Goal: Transaction & Acquisition: Book appointment/travel/reservation

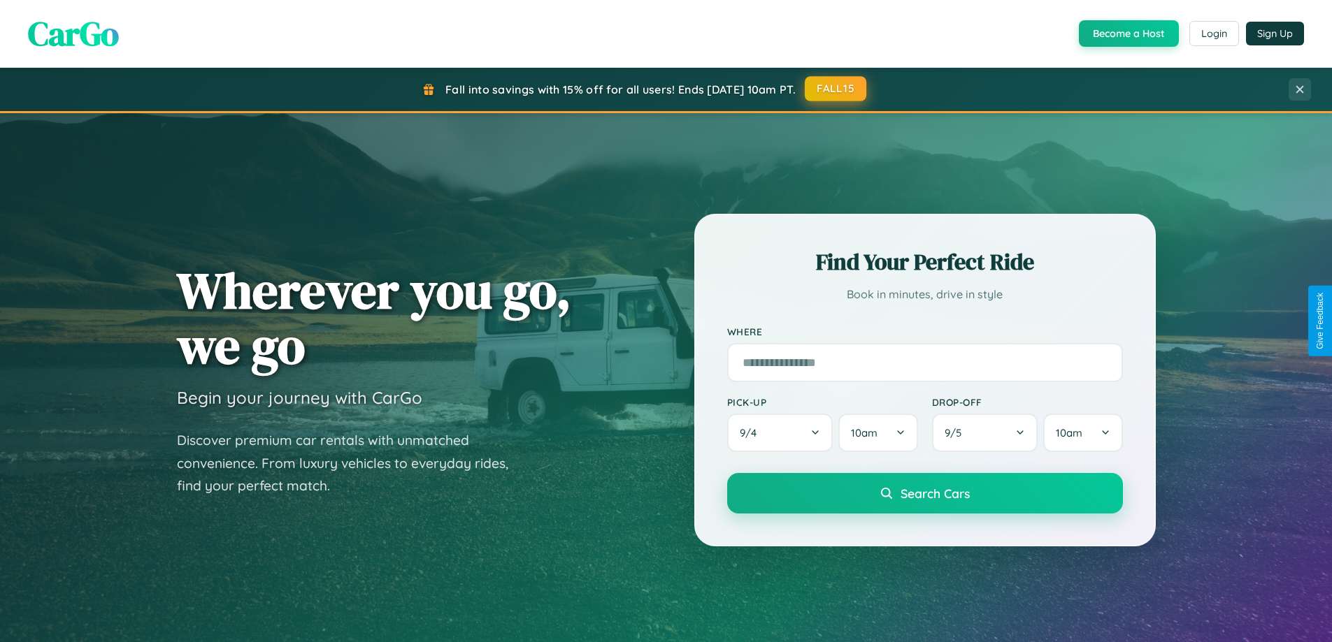
click at [836, 89] on button "FALL15" at bounding box center [836, 88] width 62 height 25
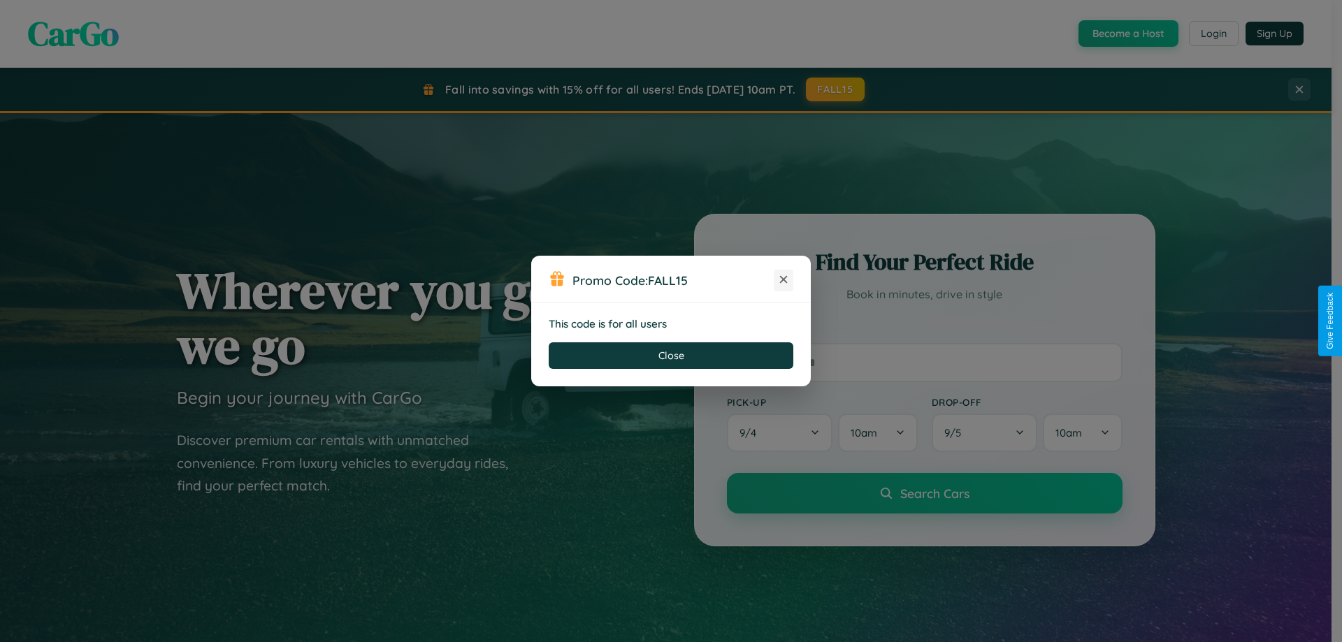
click at [784, 280] on icon at bounding box center [784, 280] width 14 height 14
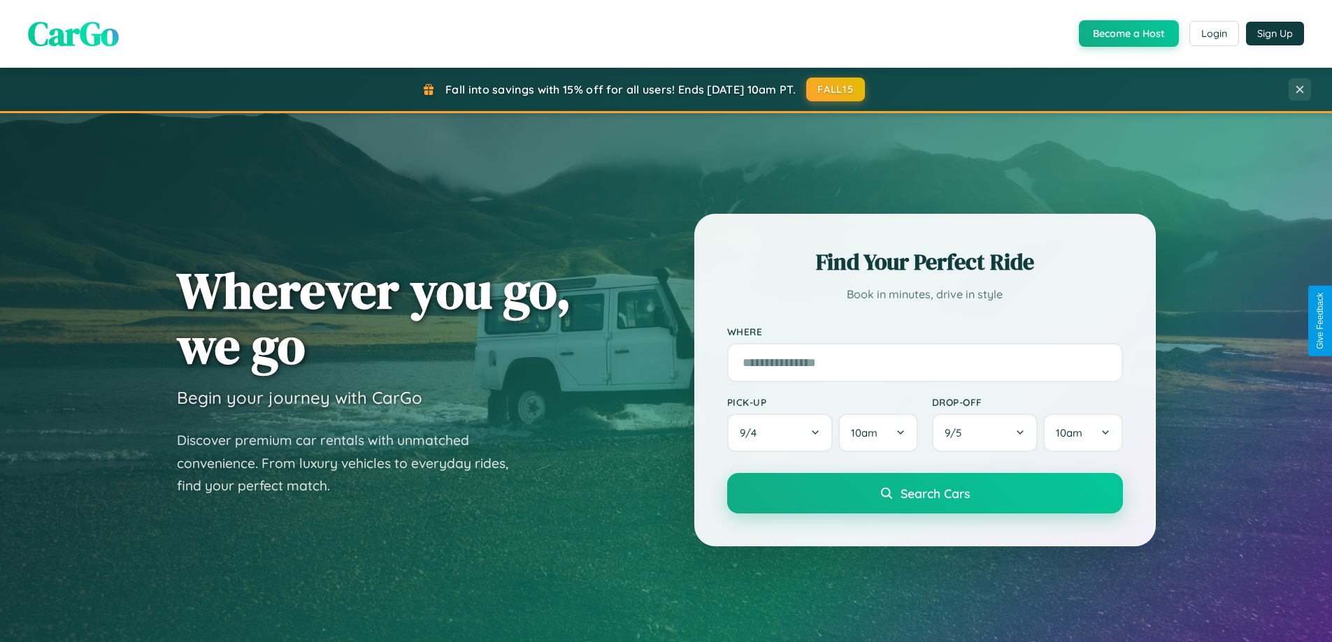
scroll to position [603, 0]
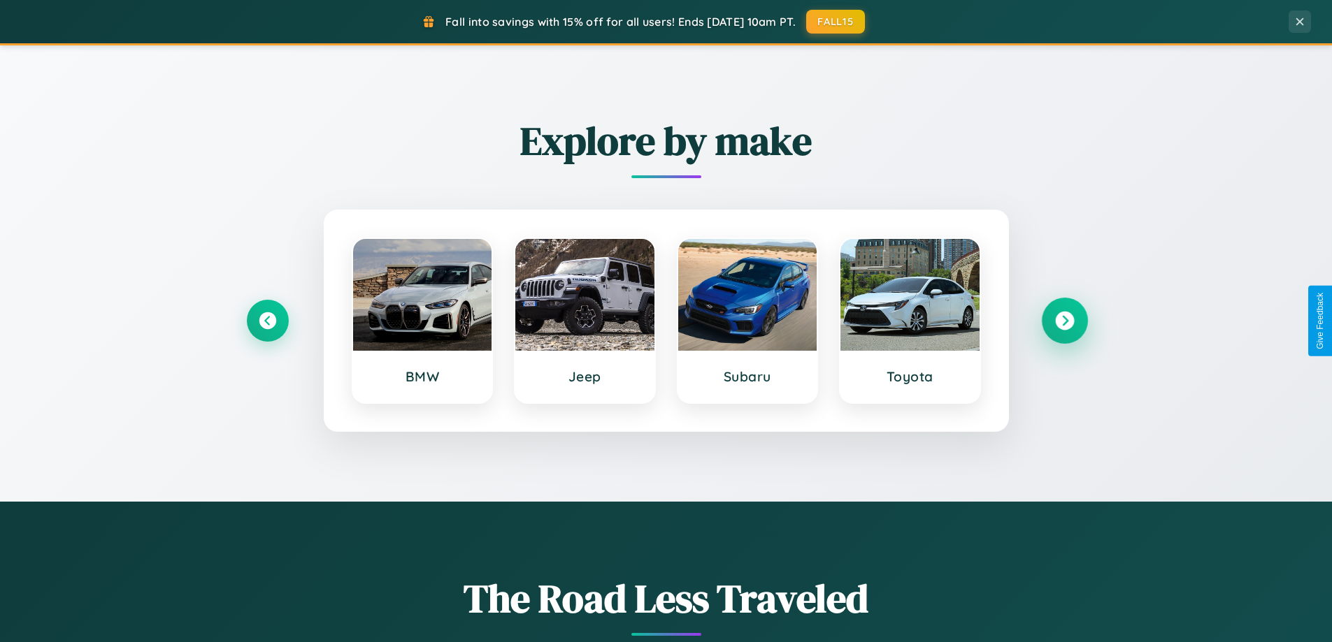
click at [1064, 321] on icon at bounding box center [1064, 321] width 19 height 19
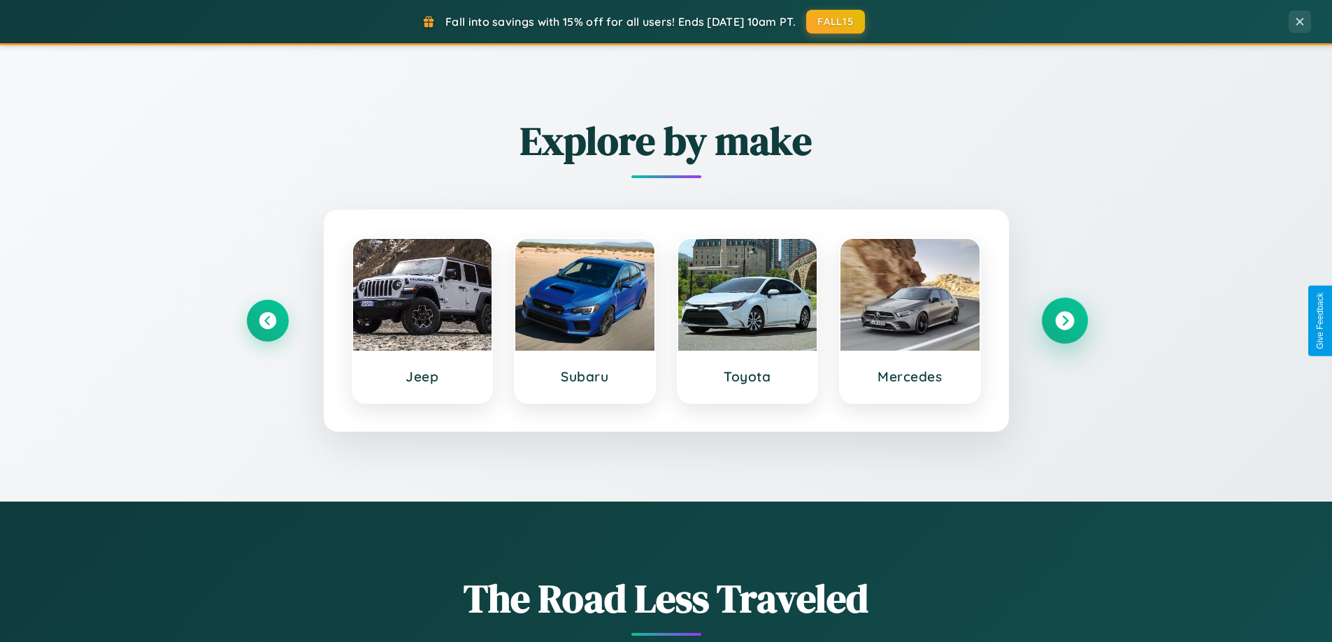
click at [1064, 321] on icon at bounding box center [1064, 321] width 19 height 19
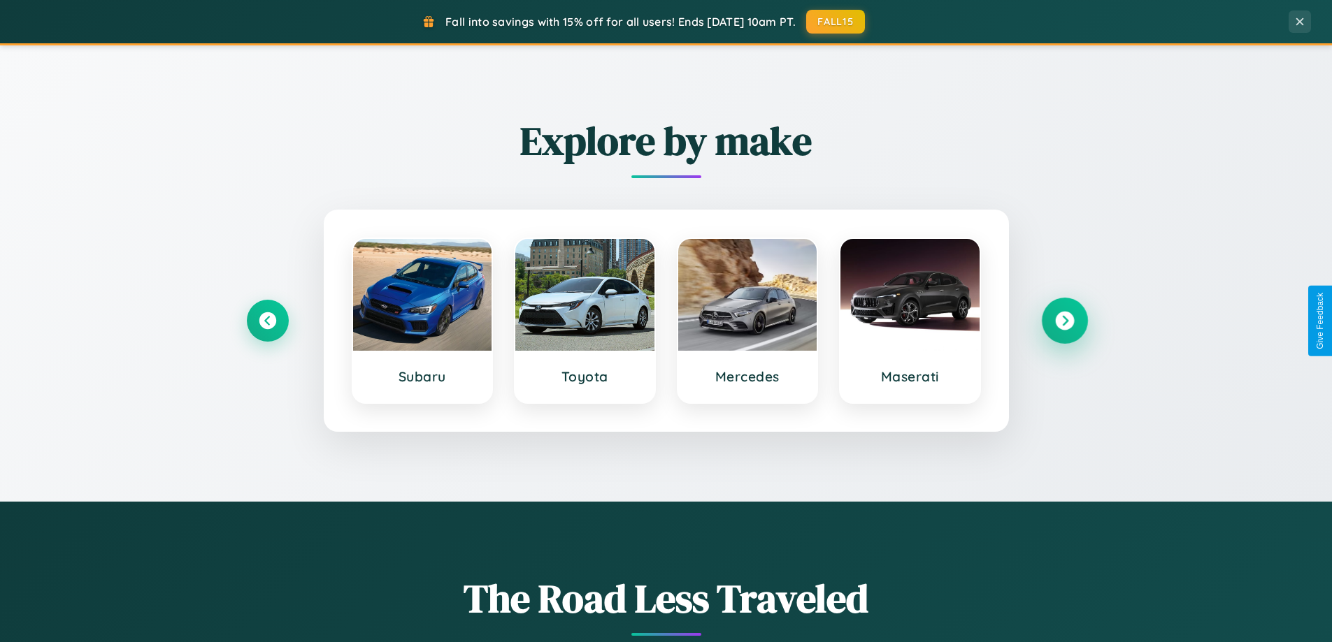
click at [1064, 321] on icon at bounding box center [1064, 321] width 19 height 19
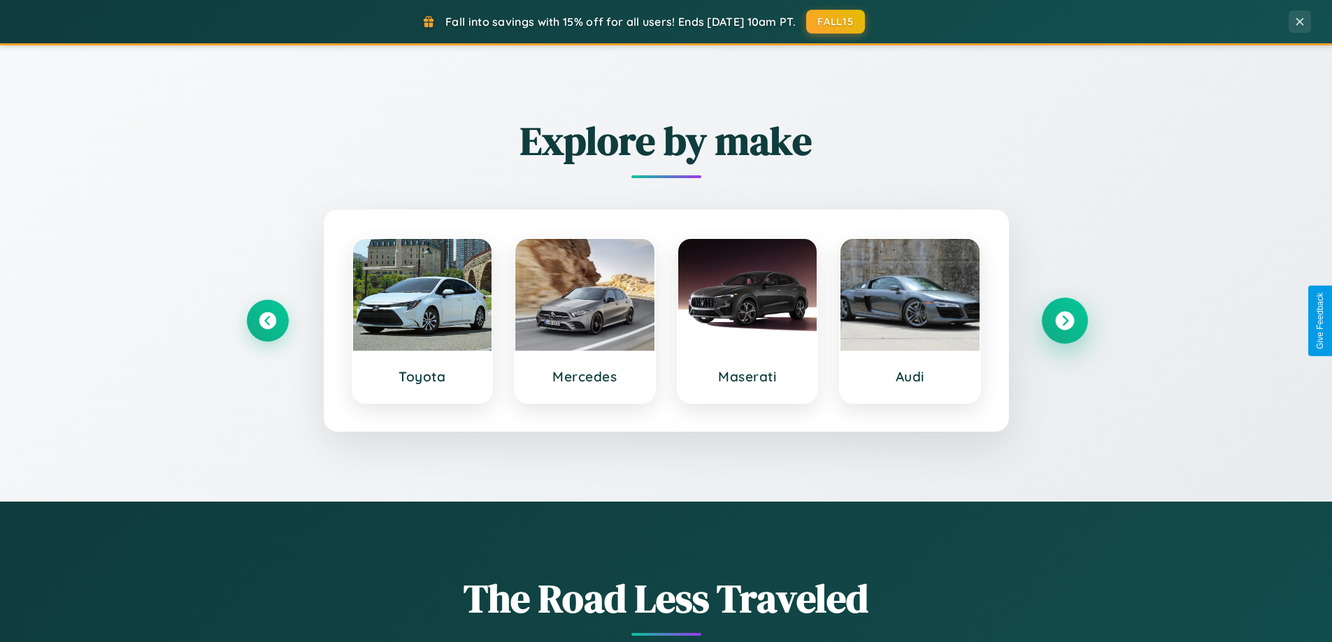
click at [1064, 321] on icon at bounding box center [1064, 321] width 19 height 19
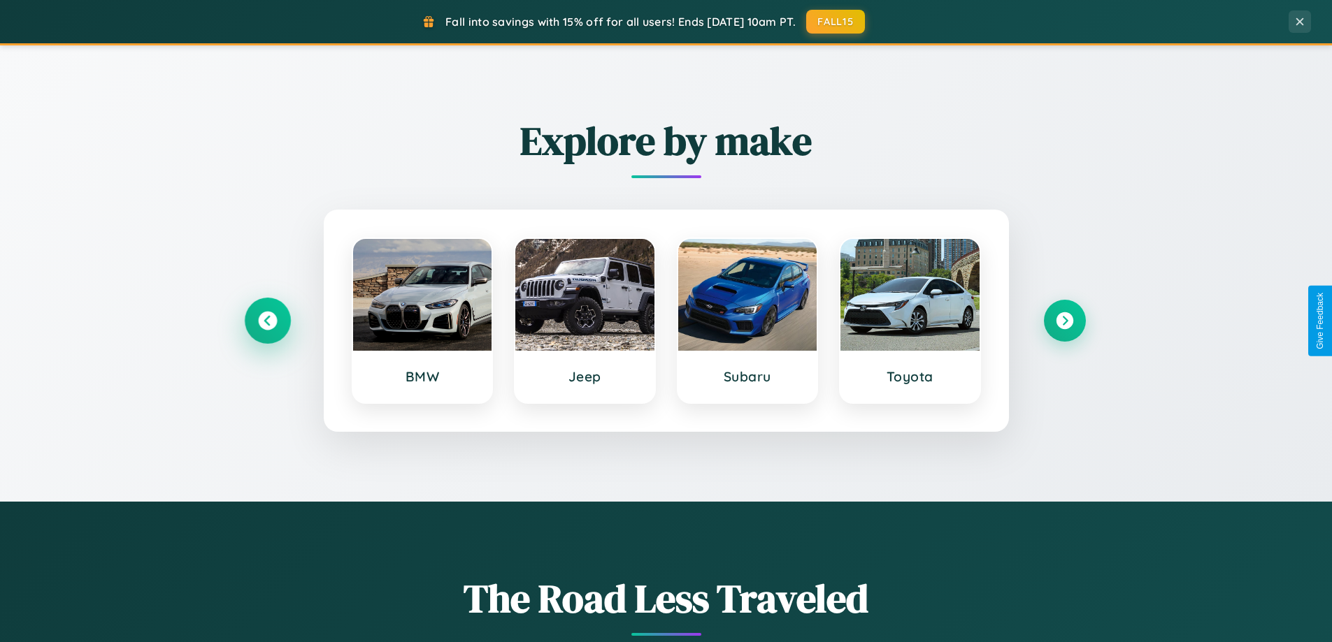
click at [267, 321] on icon at bounding box center [267, 321] width 19 height 19
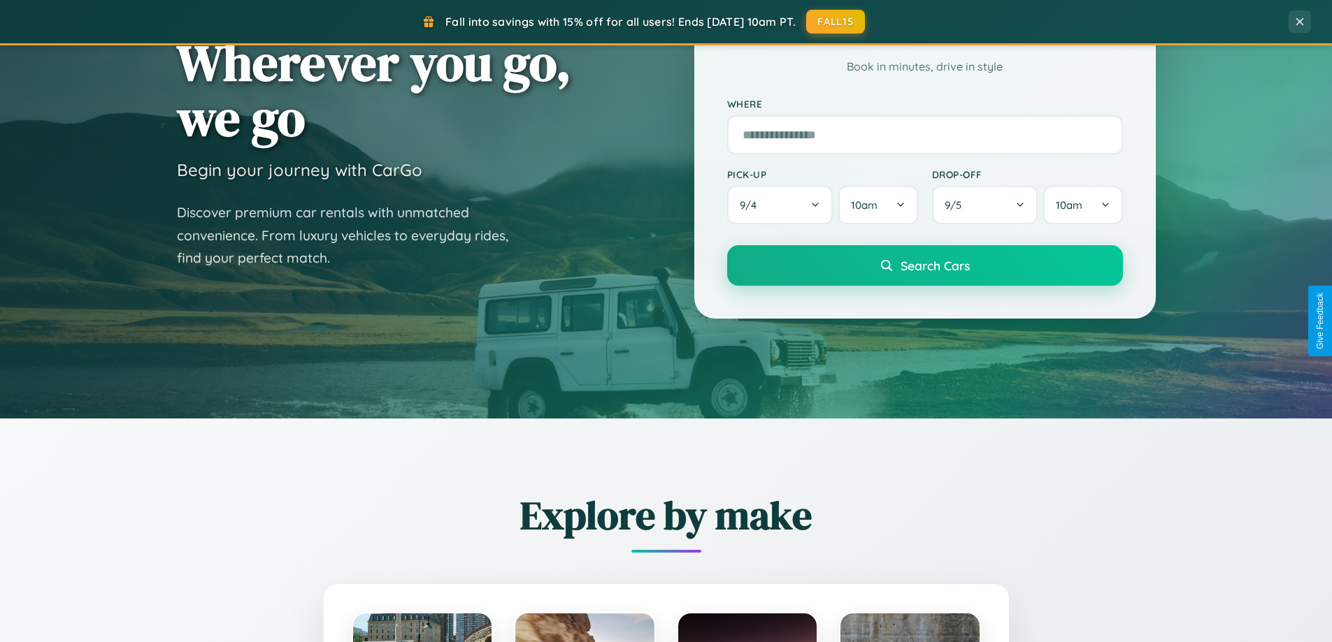
scroll to position [41, 0]
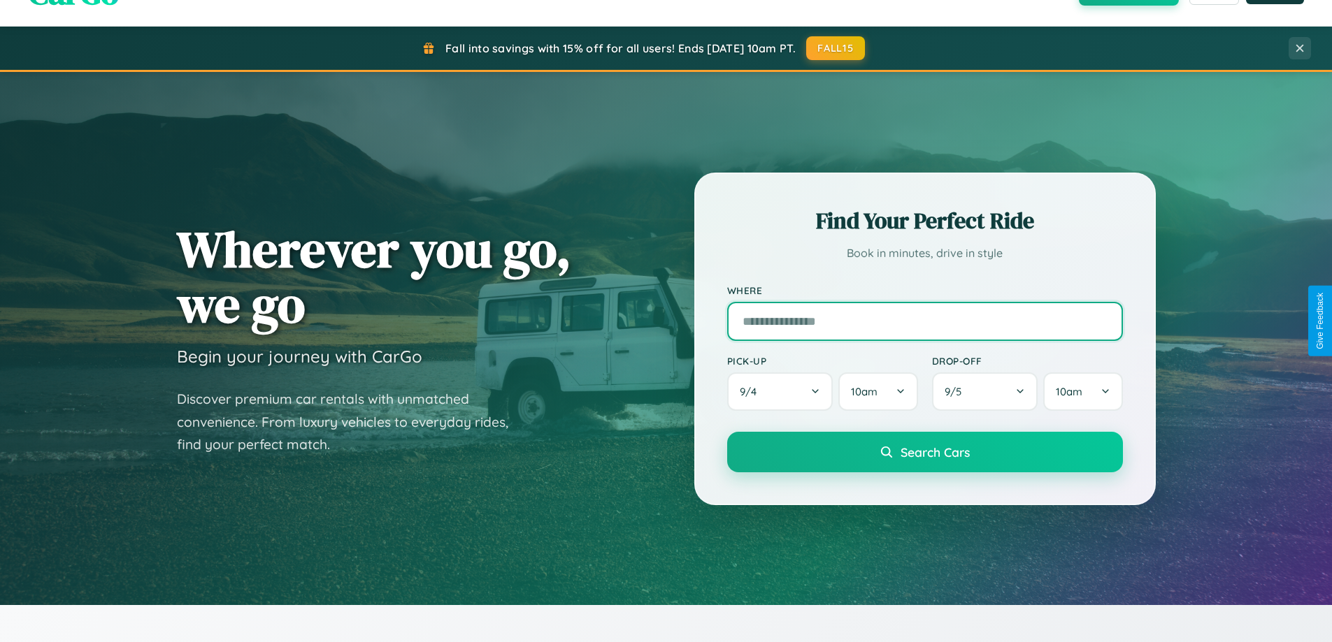
click at [924, 321] on input "text" at bounding box center [925, 321] width 396 height 39
type input "**********"
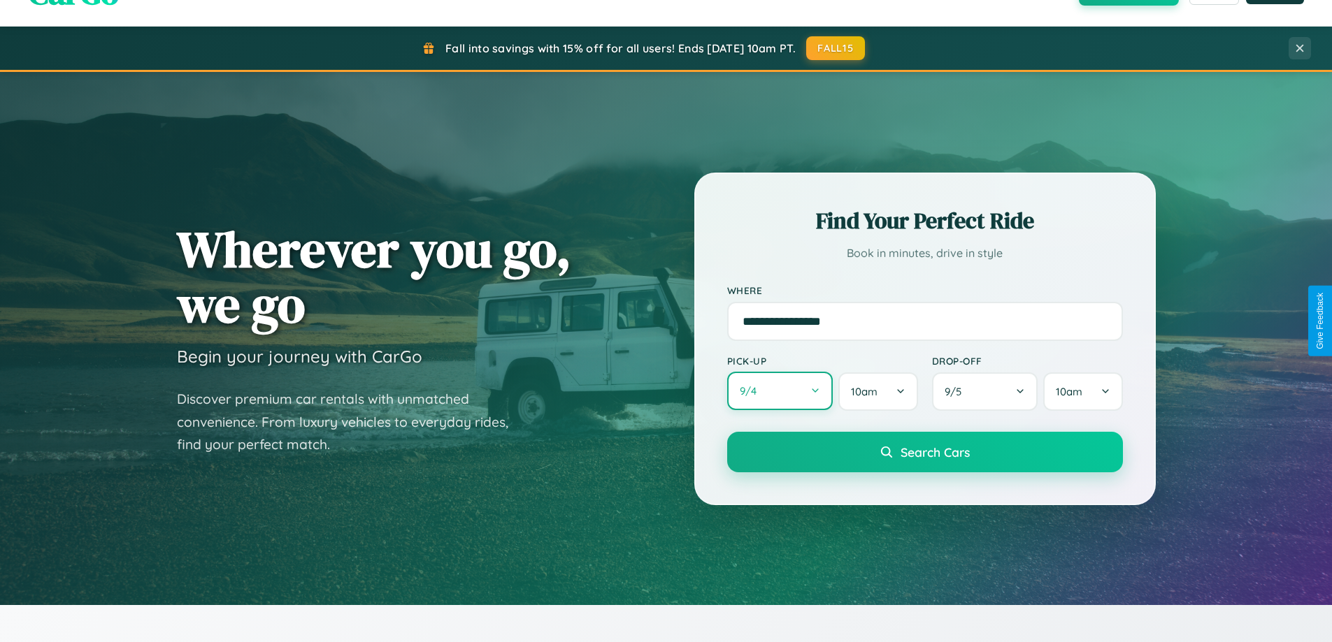
click at [779, 391] on button "9 / 4" at bounding box center [780, 391] width 106 height 38
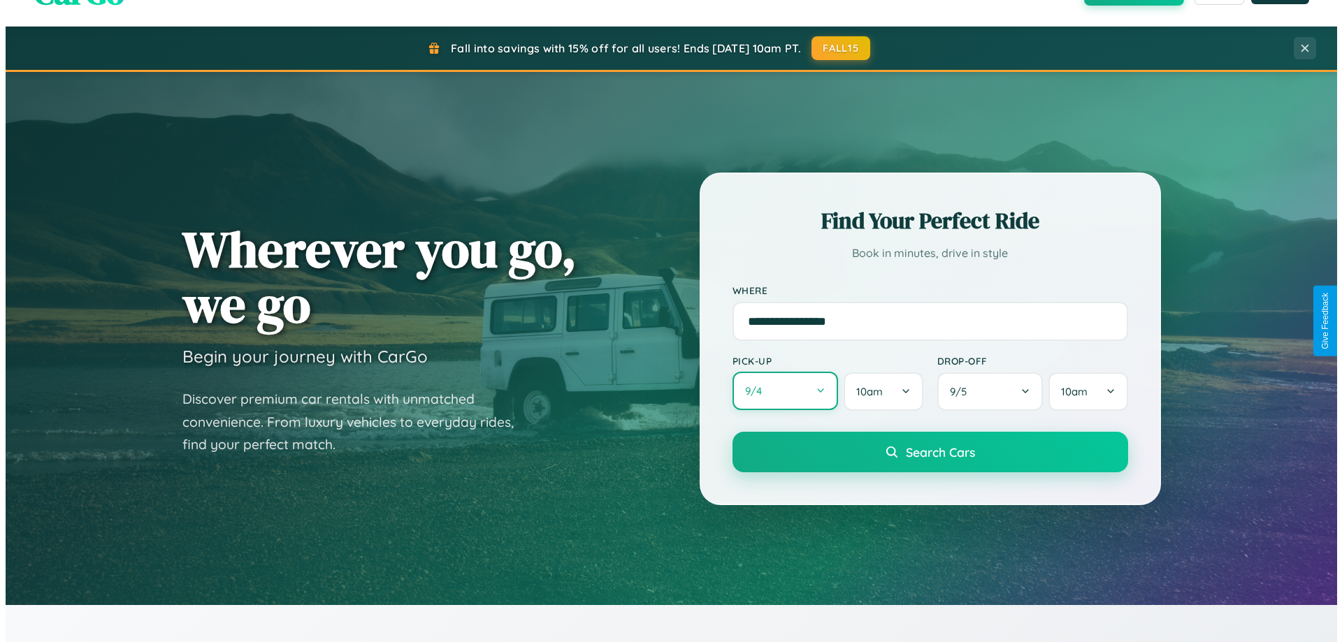
select select "*"
select select "****"
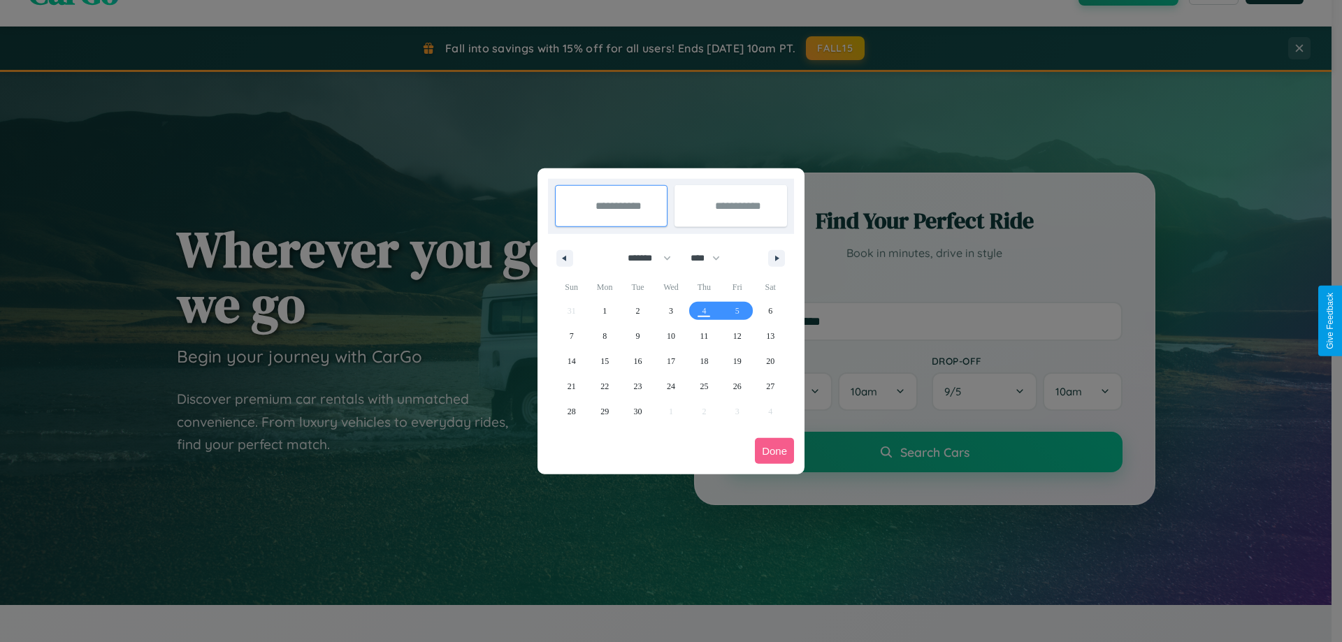
drag, startPoint x: 643, startPoint y: 258, endPoint x: 671, endPoint y: 280, distance: 35.8
click at [643, 258] on select "******* ******** ***** ***** *** **** **** ****** ********* ******* ******** **…" at bounding box center [646, 258] width 59 height 23
click at [605, 361] on span "15" at bounding box center [604, 361] width 8 height 25
type input "**********"
click at [637, 386] on span "23" at bounding box center [638, 386] width 8 height 25
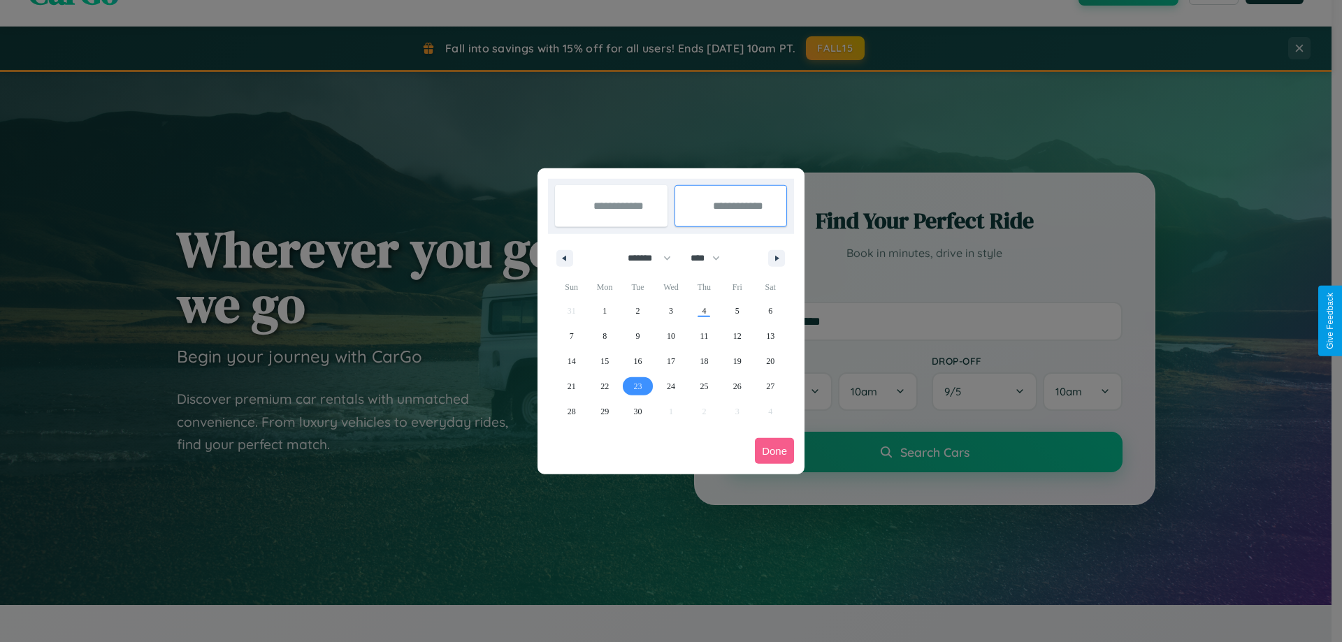
type input "**********"
click at [774, 451] on button "Done" at bounding box center [774, 451] width 39 height 26
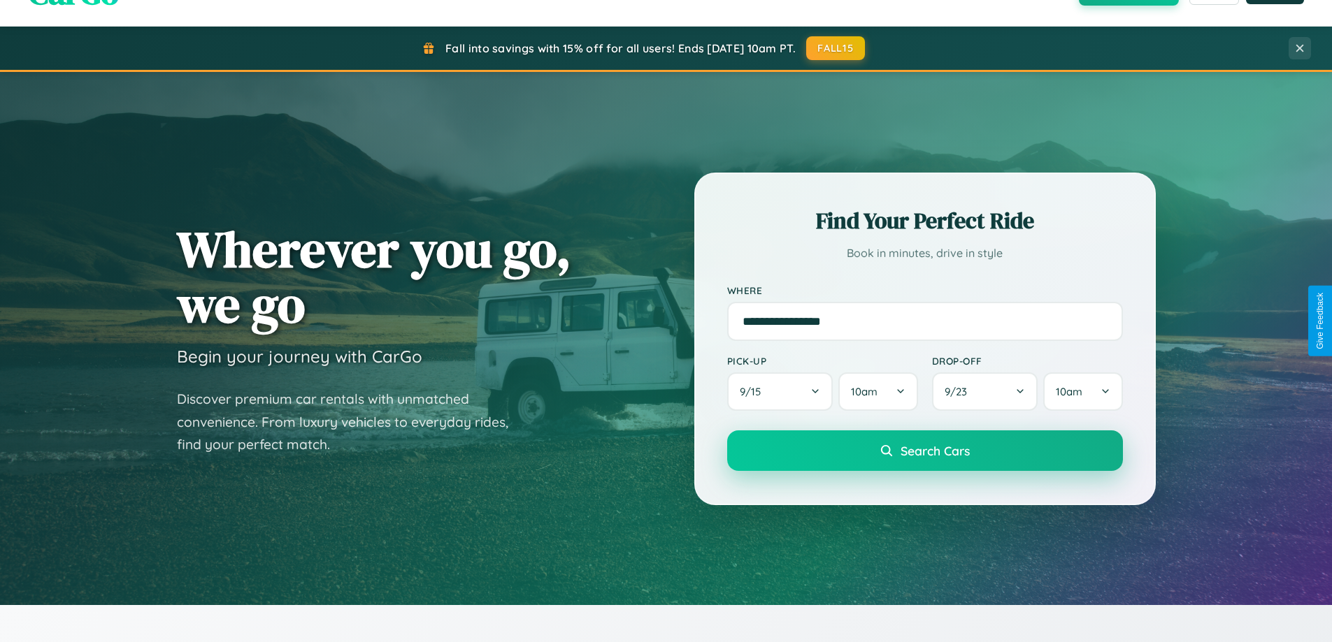
click at [924, 451] on span "Search Cars" at bounding box center [934, 450] width 69 height 15
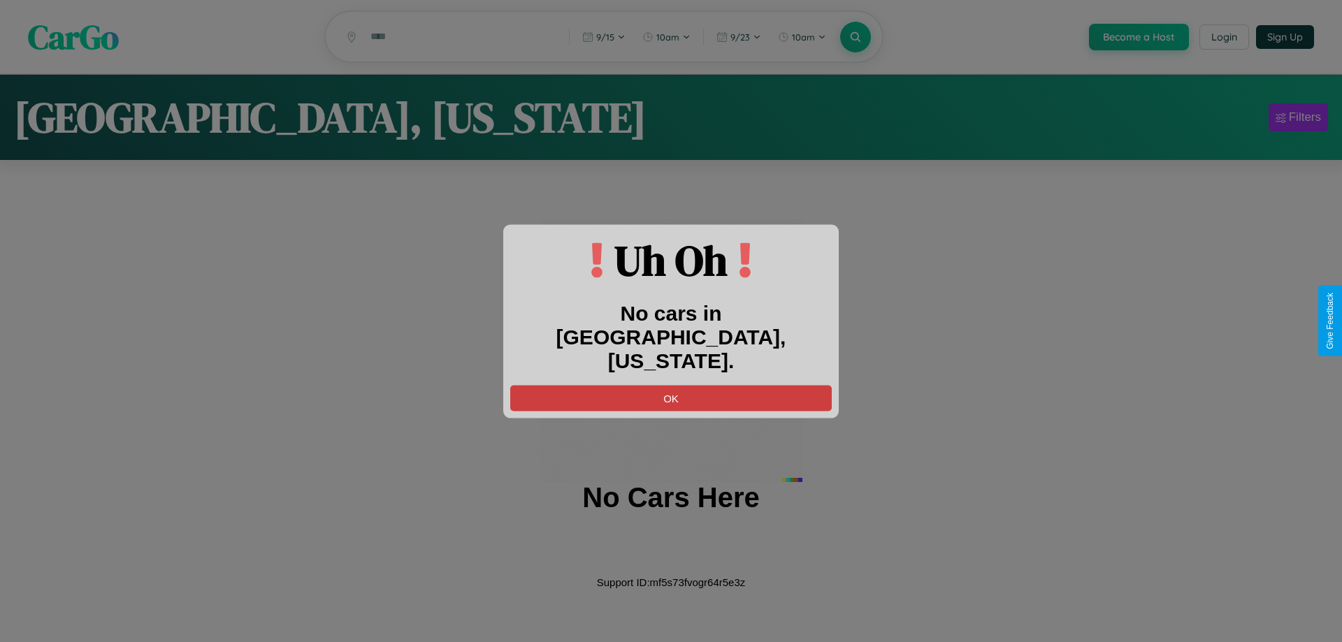
click at [671, 385] on button "OK" at bounding box center [671, 398] width 322 height 26
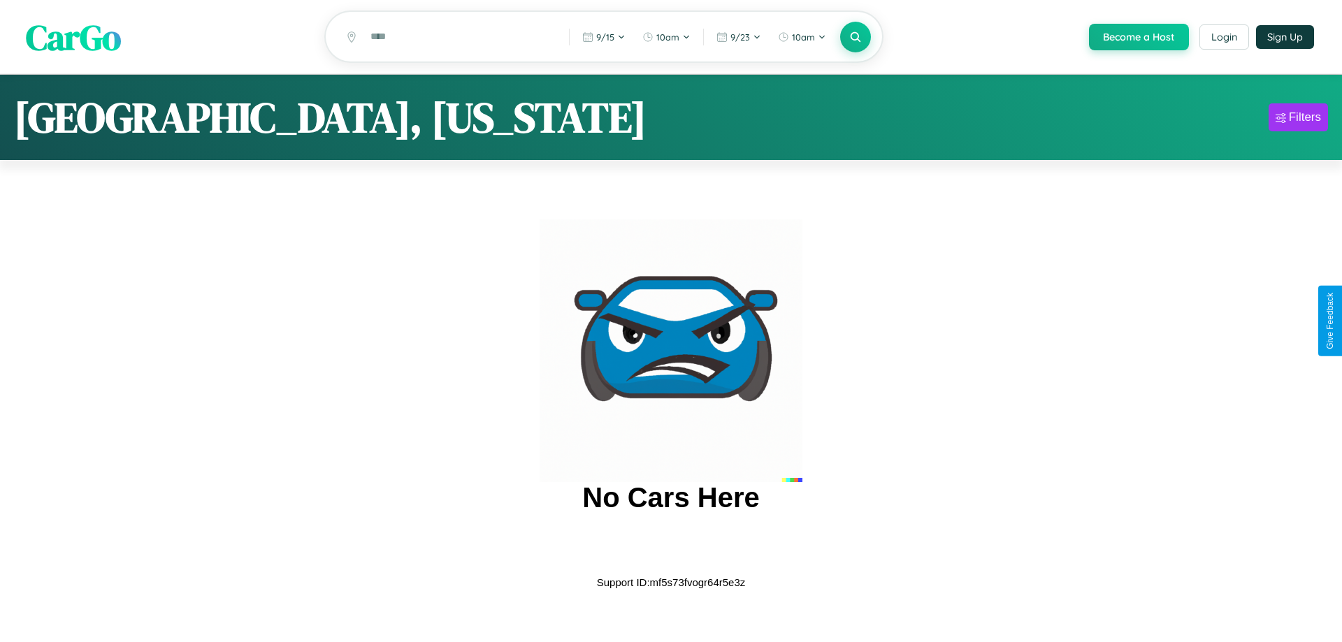
click at [73, 38] on span "CarGo" at bounding box center [73, 37] width 95 height 48
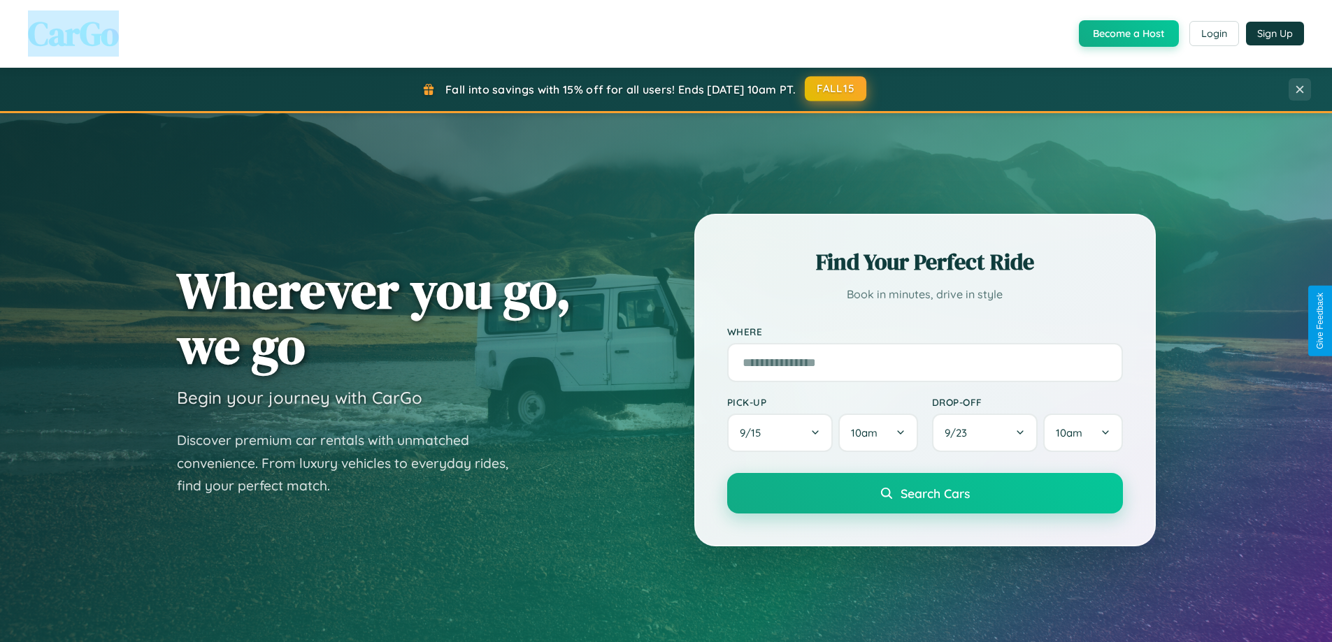
click at [836, 89] on button "FALL15" at bounding box center [836, 88] width 62 height 25
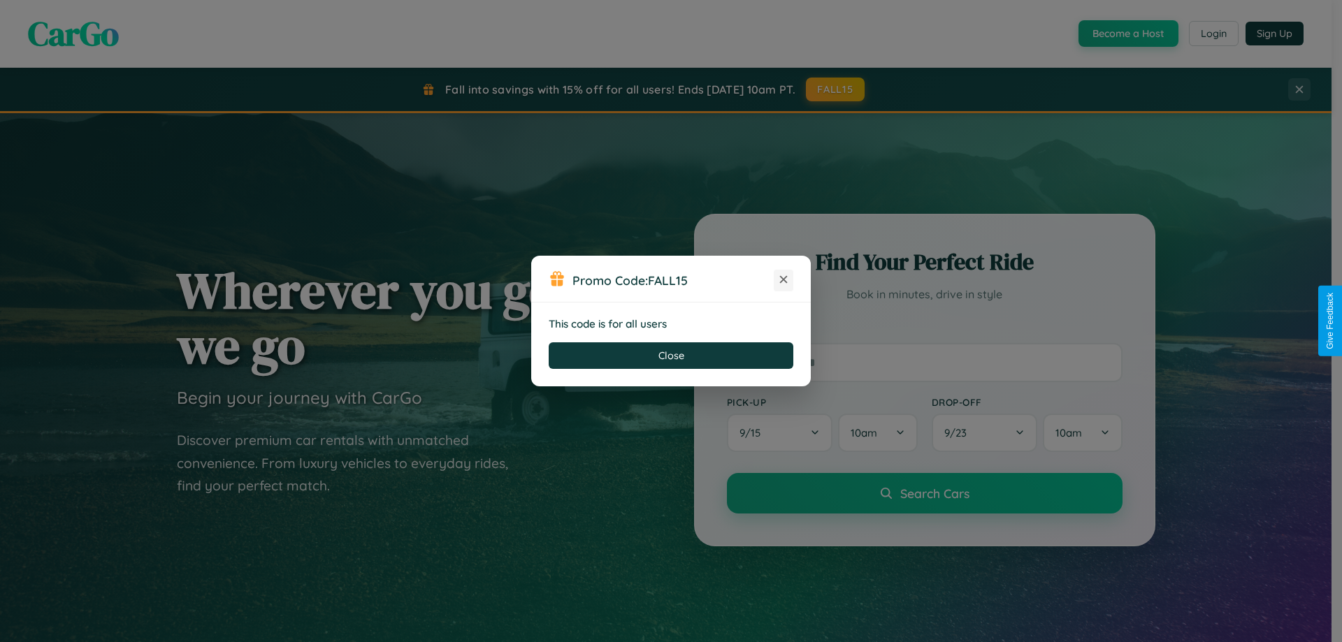
click at [784, 280] on icon at bounding box center [784, 280] width 14 height 14
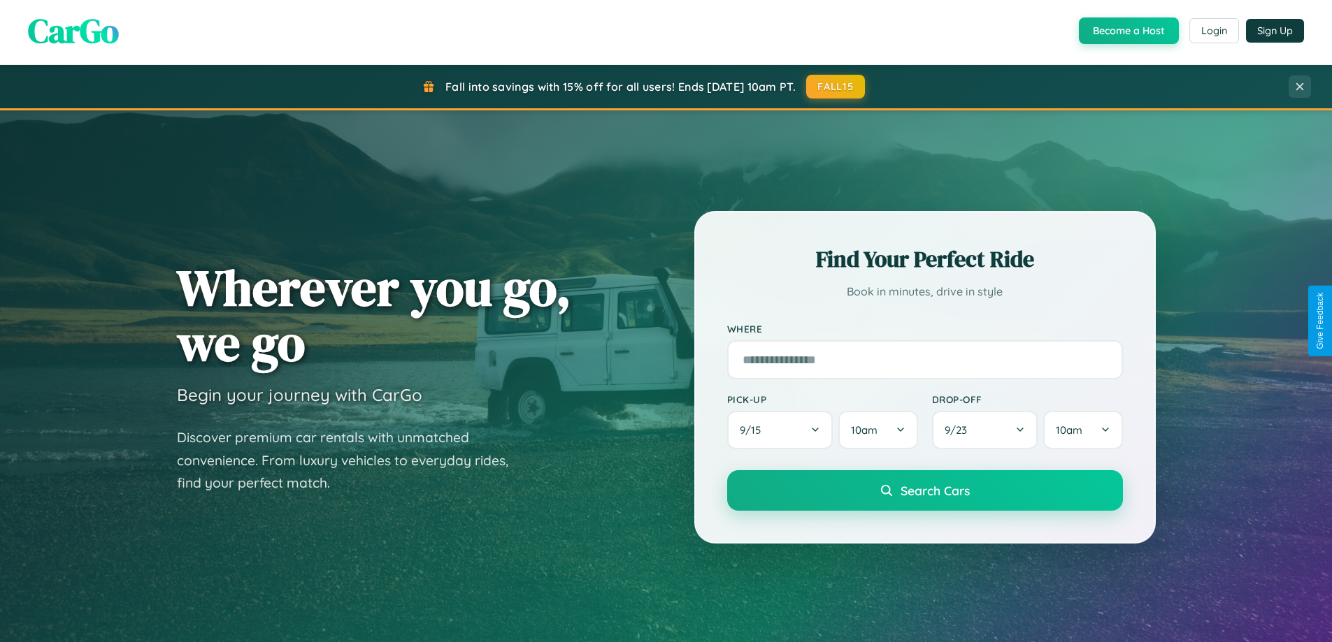
scroll to position [2690, 0]
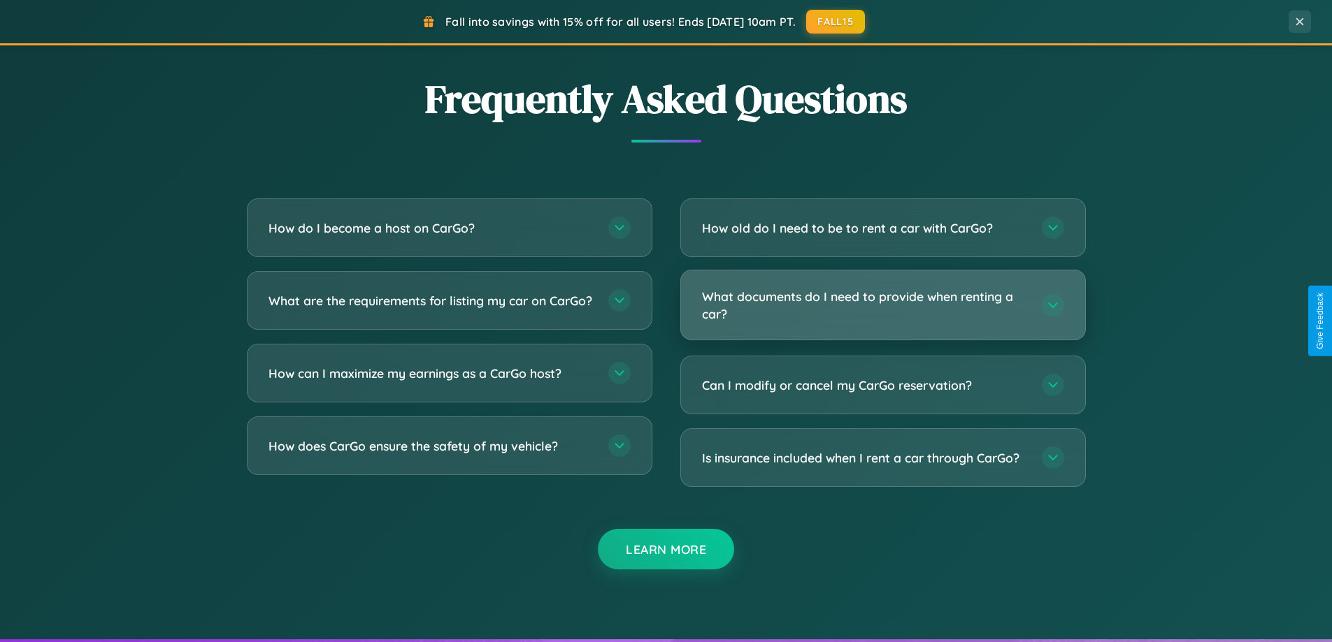
click at [882, 305] on h3 "What documents do I need to provide when renting a car?" at bounding box center [865, 305] width 326 height 34
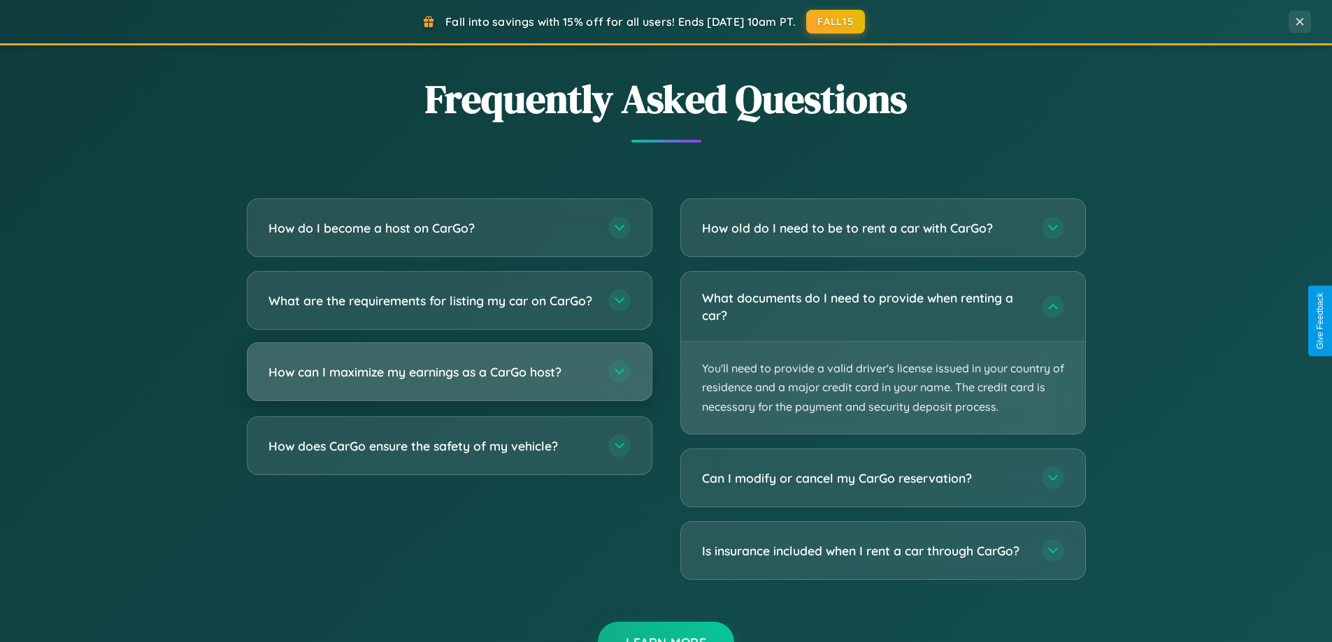
click at [449, 381] on h3 "How can I maximize my earnings as a CarGo host?" at bounding box center [431, 371] width 326 height 17
